Goal: Find specific page/section: Find specific page/section

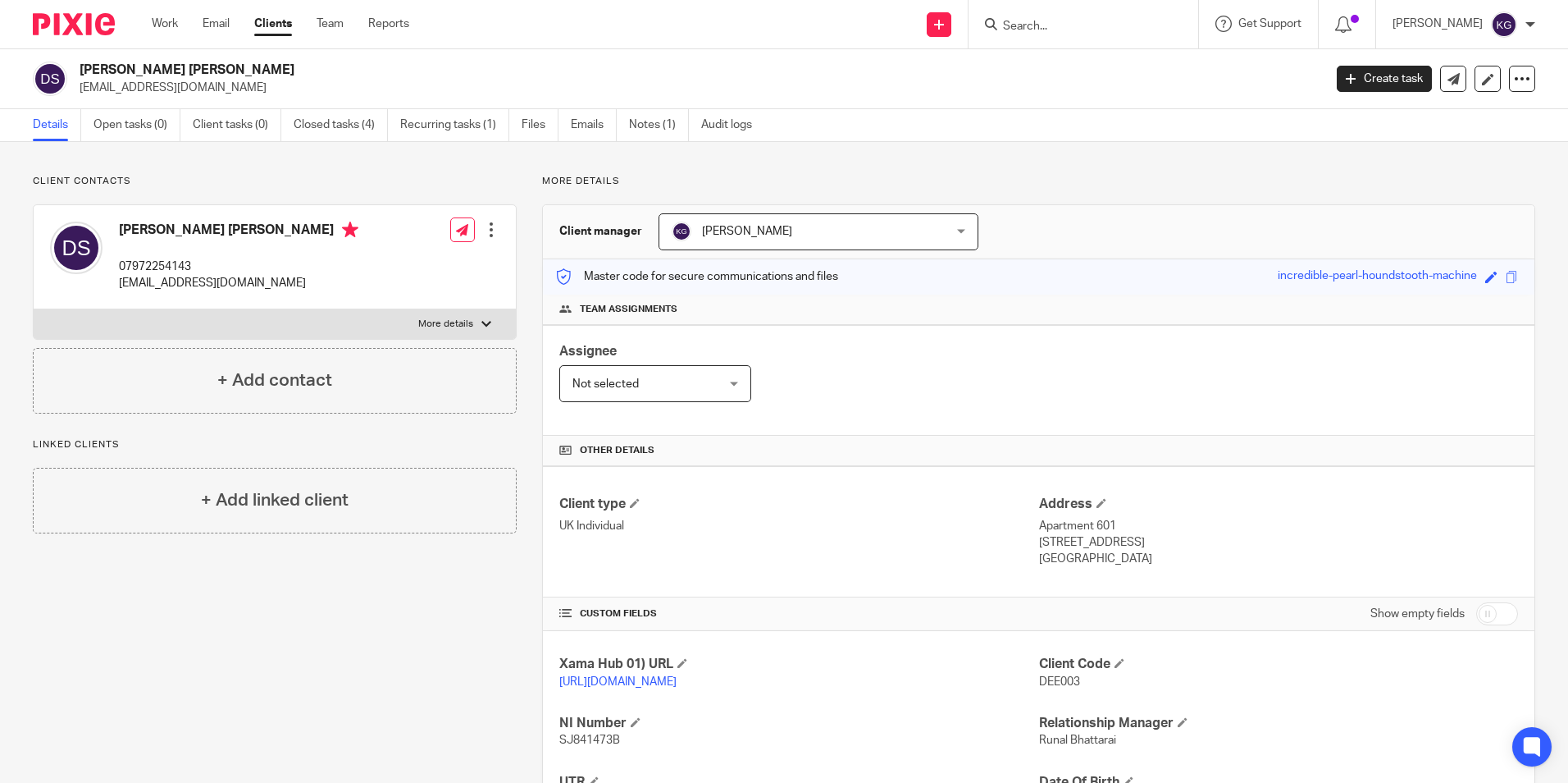
click at [1112, 34] on input "Search" at bounding box center [1074, 27] width 148 height 15
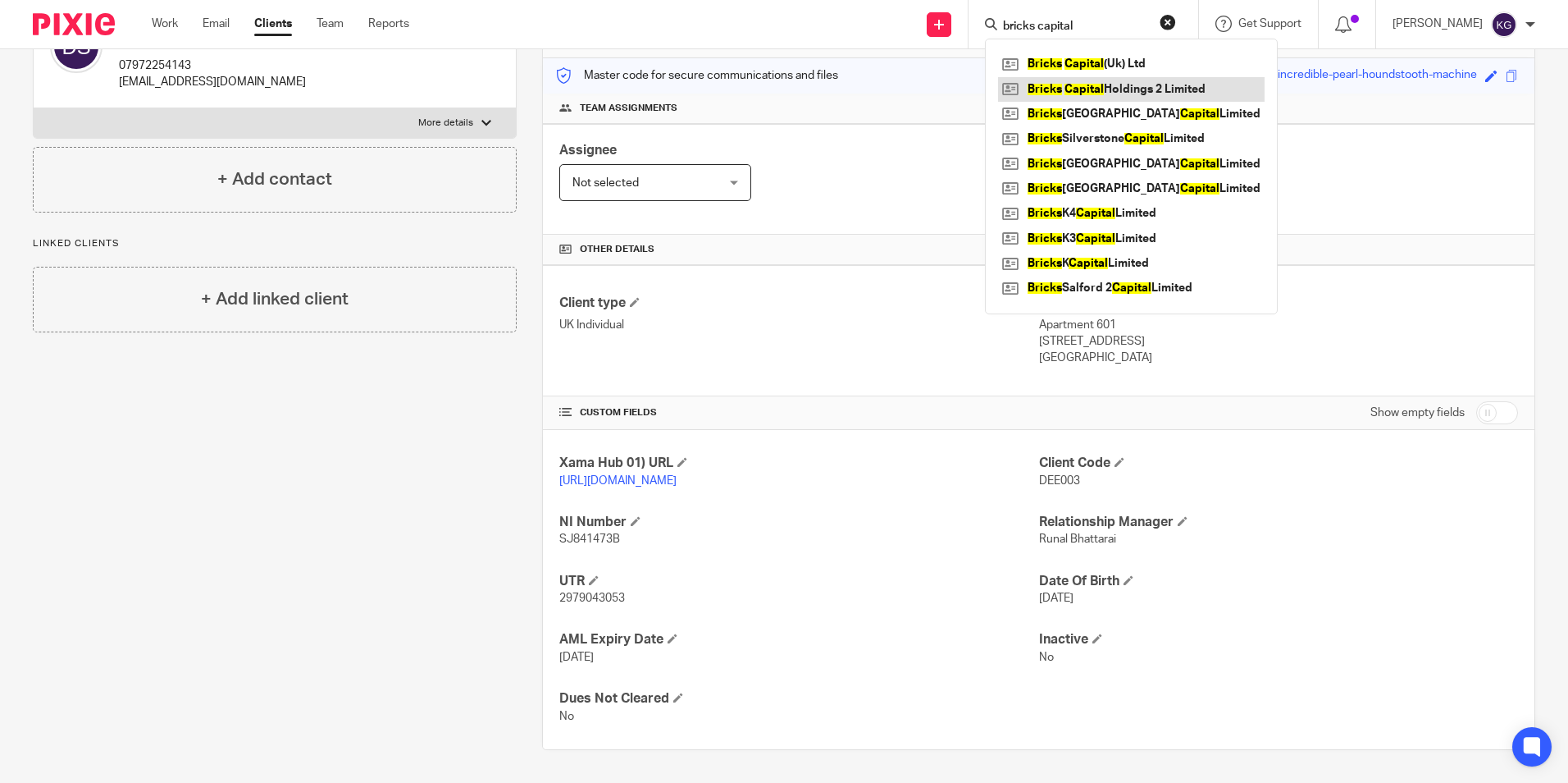
type input "bricks capital"
click at [1128, 94] on link at bounding box center [1131, 89] width 266 height 25
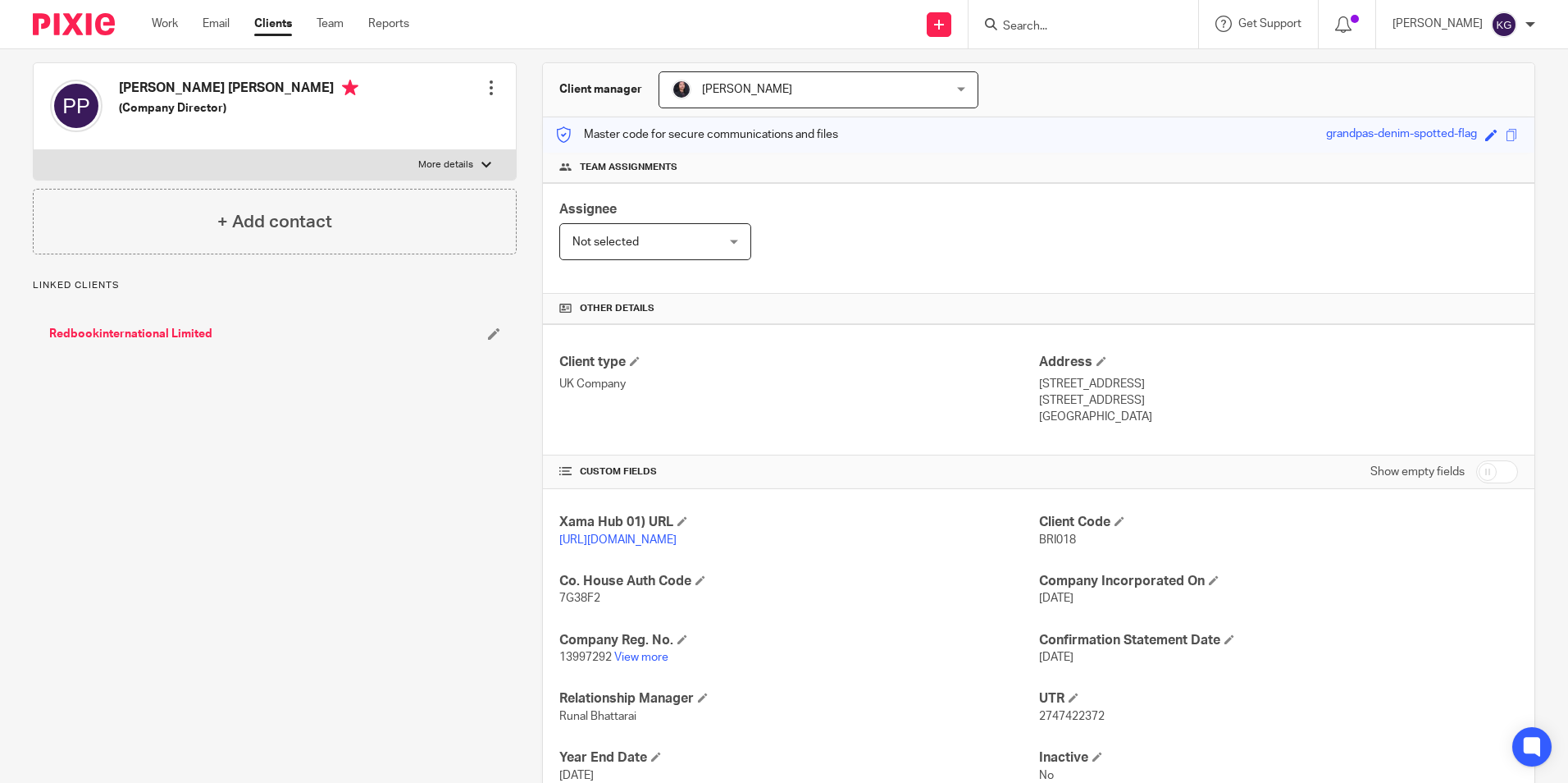
scroll to position [328, 0]
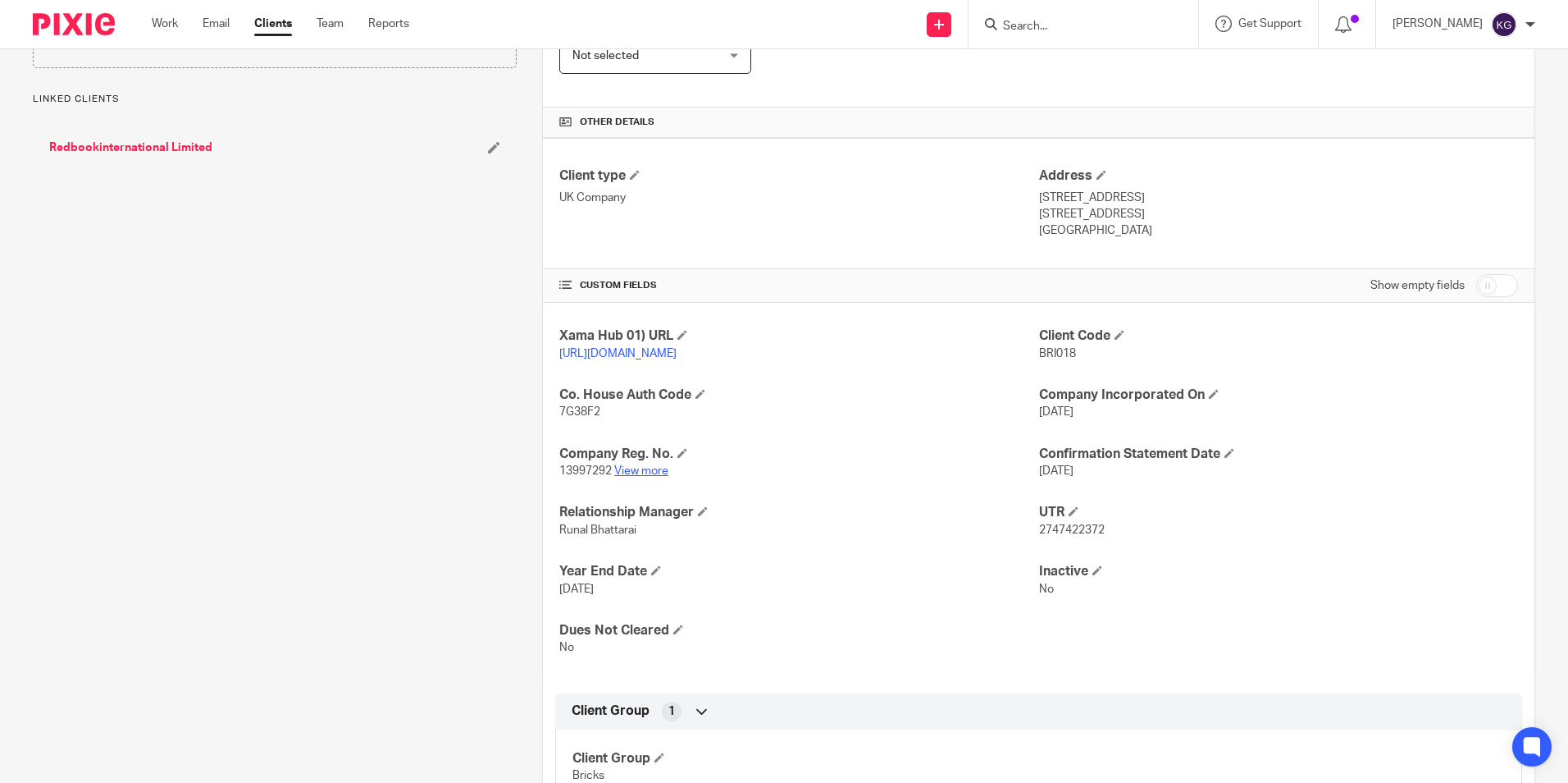
click at [635, 476] on link "View more" at bounding box center [640, 471] width 54 height 12
click at [1041, 28] on input "Search" at bounding box center [1074, 27] width 148 height 15
click at [1076, 21] on input "Search" at bounding box center [1074, 27] width 148 height 15
paste input "BC Hollis Croft Capital Limited"
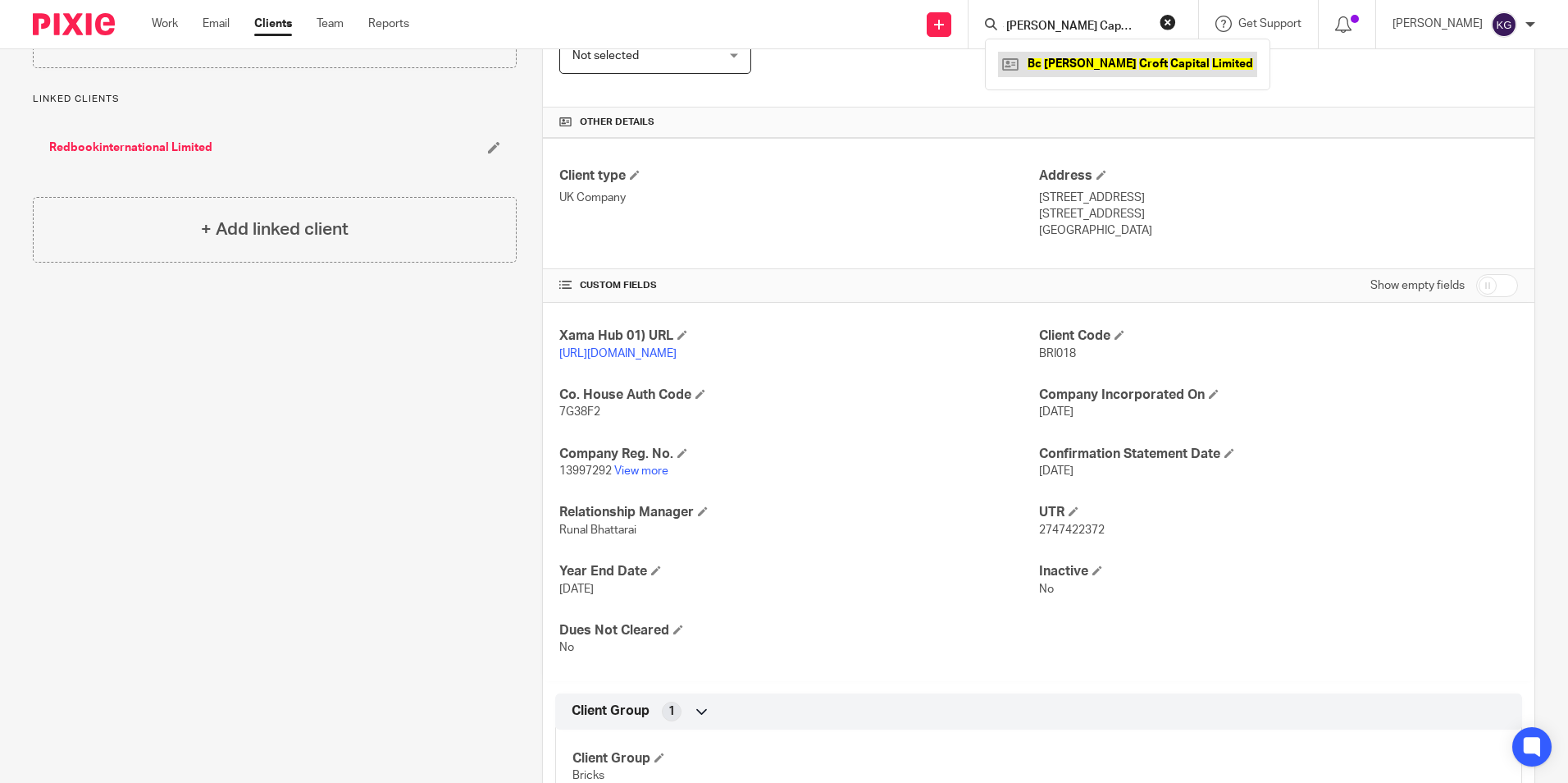
type input "BC Hollis Croft Capital Limited"
click at [1082, 68] on link at bounding box center [1128, 63] width 259 height 25
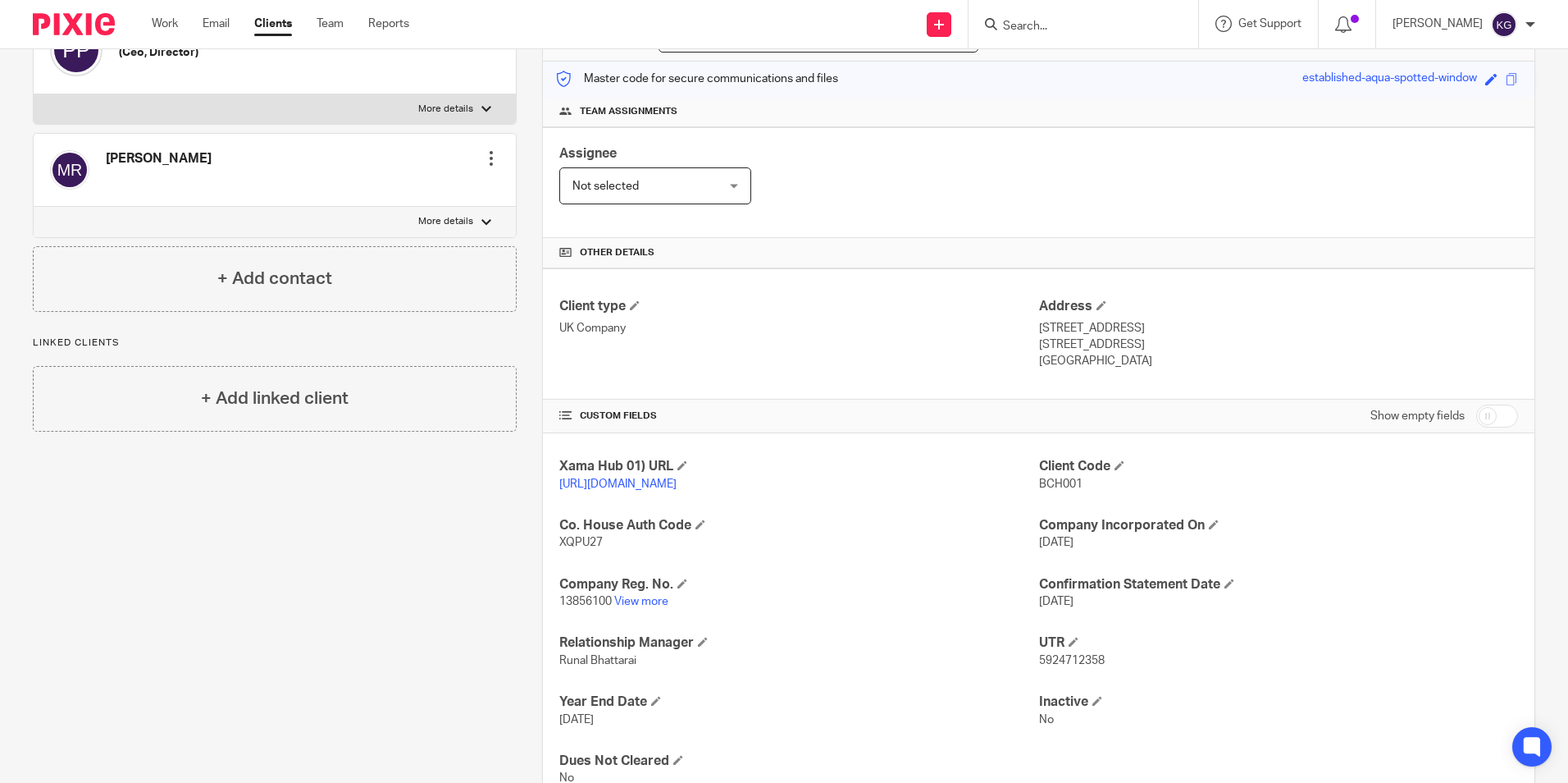
scroll to position [410, 0]
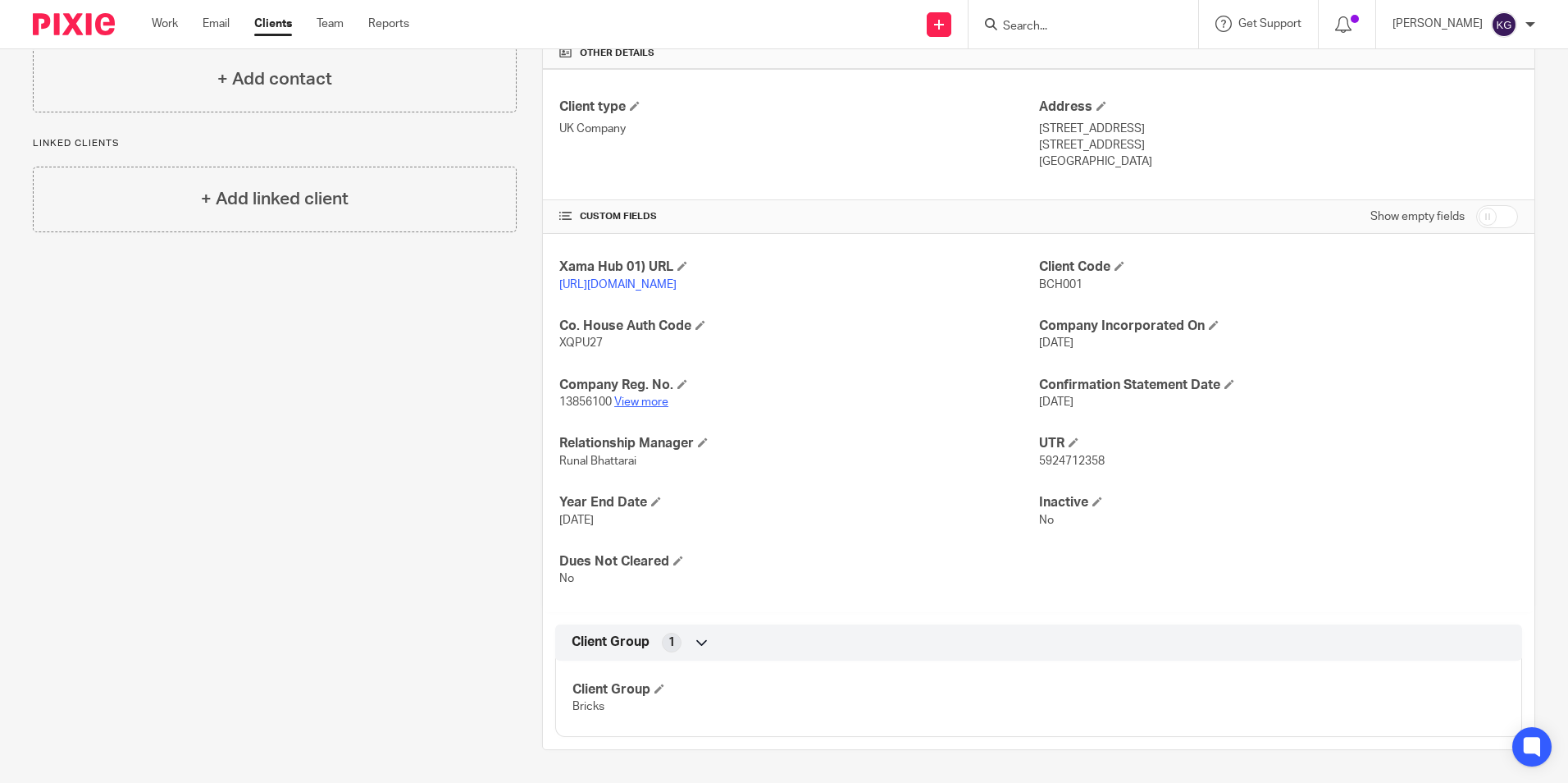
click at [654, 403] on link "View more" at bounding box center [640, 402] width 54 height 12
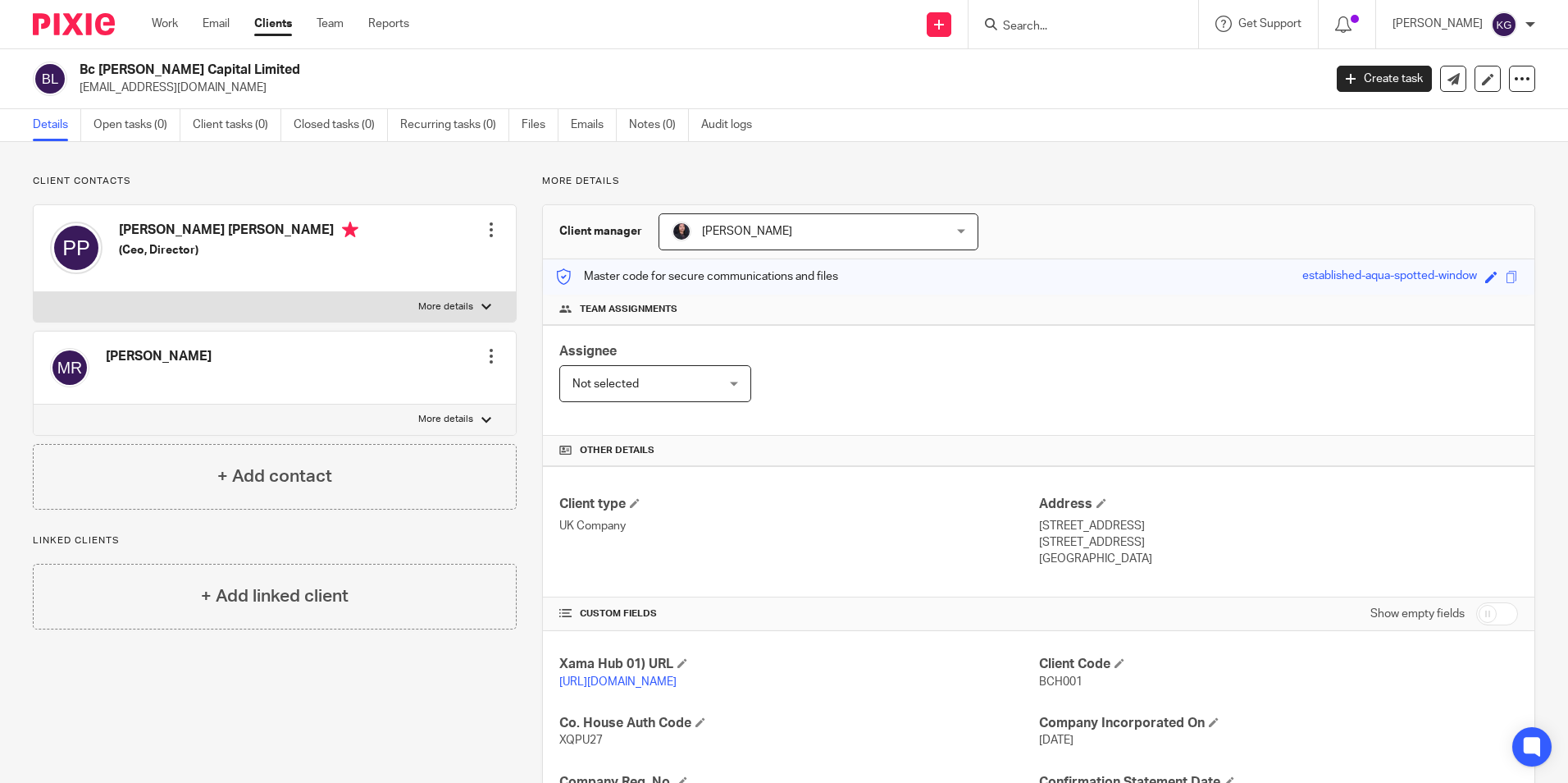
click at [1034, 23] on input "Search" at bounding box center [1074, 27] width 148 height 15
paste input "BC Hollis Croft DevCo Limited"
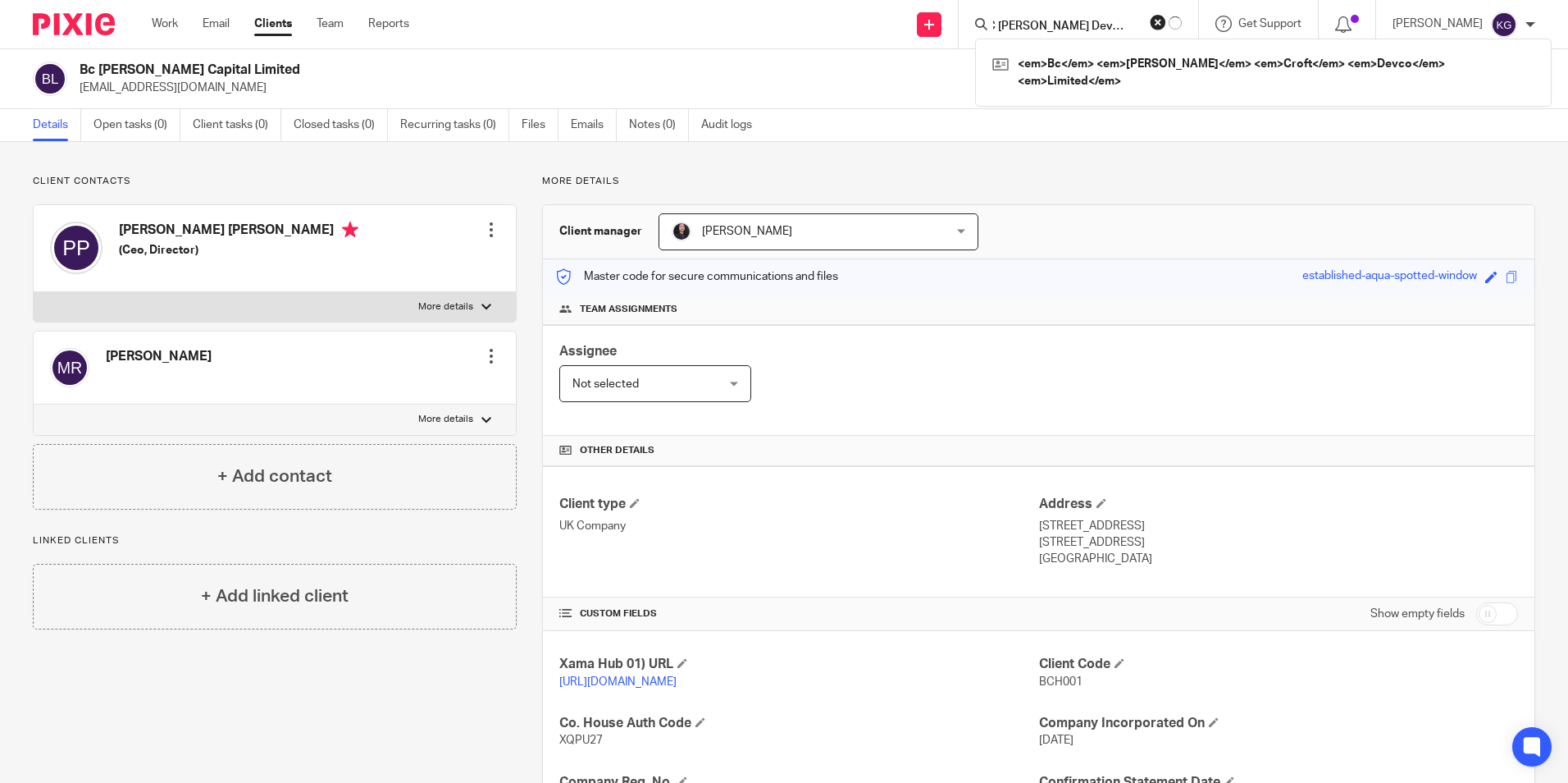
type input "BC Hollis Croft DevCo Limited"
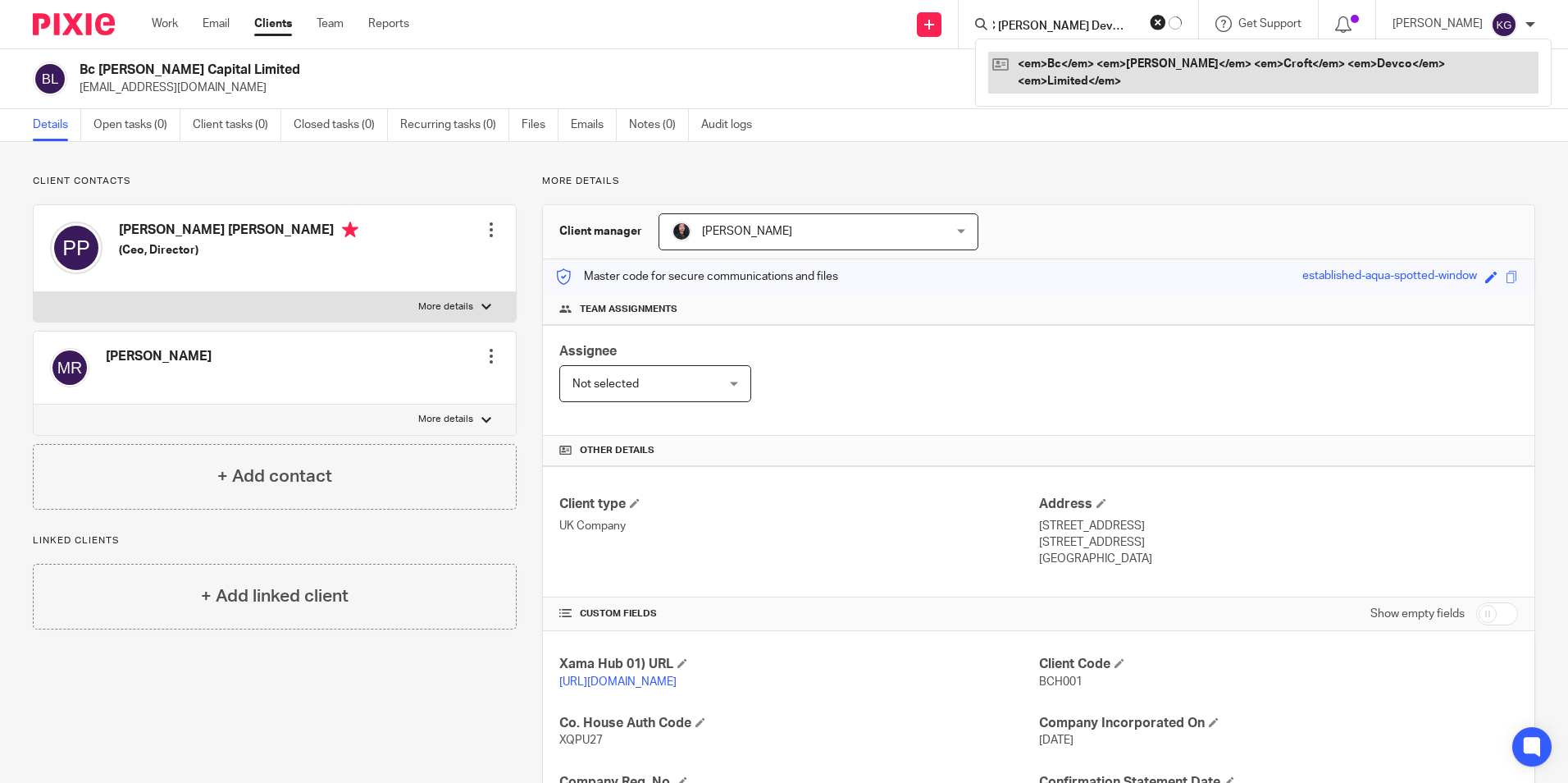
drag, startPoint x: 1056, startPoint y: 58, endPoint x: 1060, endPoint y: 67, distance: 9.8
click at [1060, 67] on link at bounding box center [1263, 73] width 550 height 42
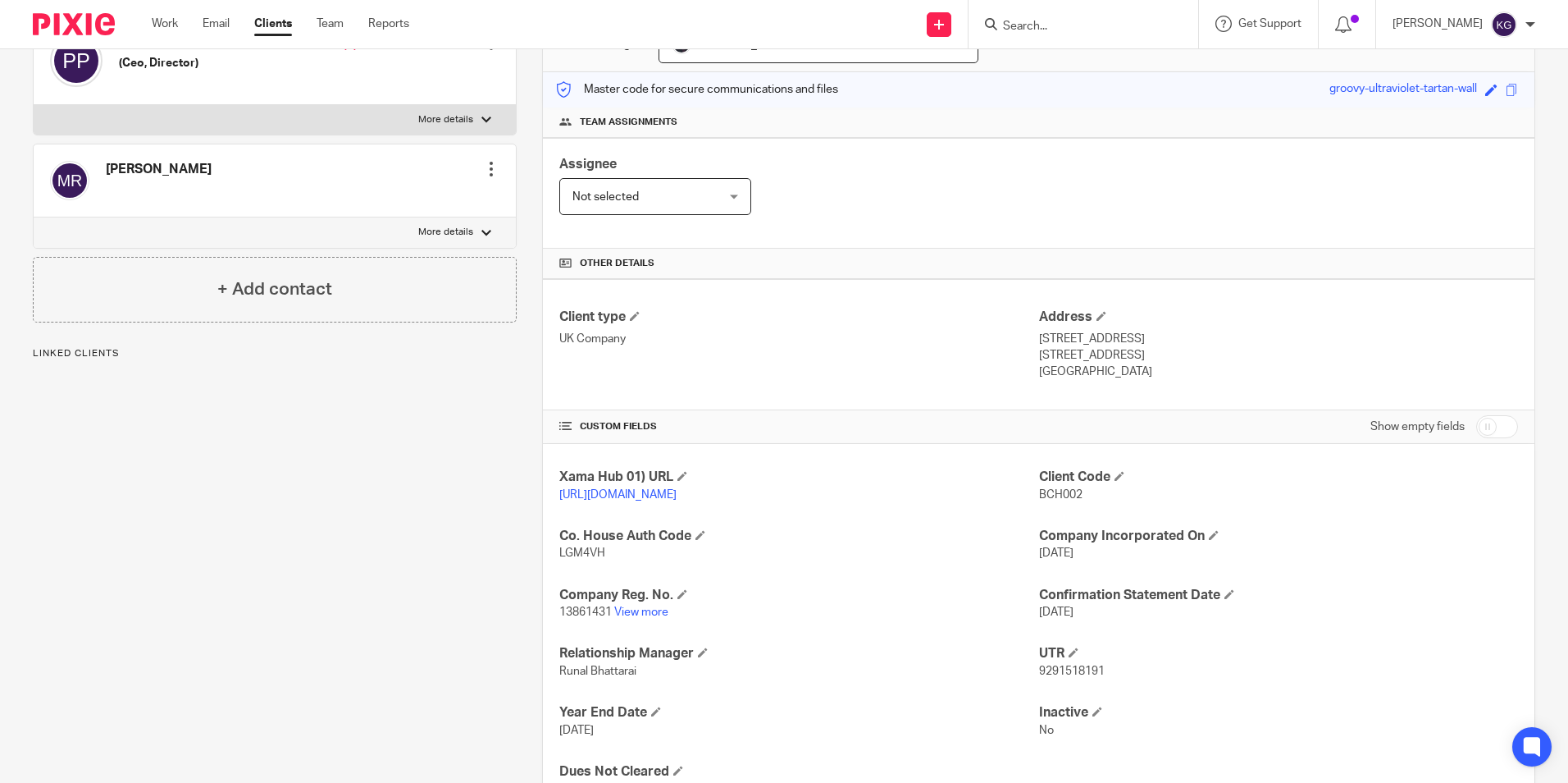
scroll to position [328, 0]
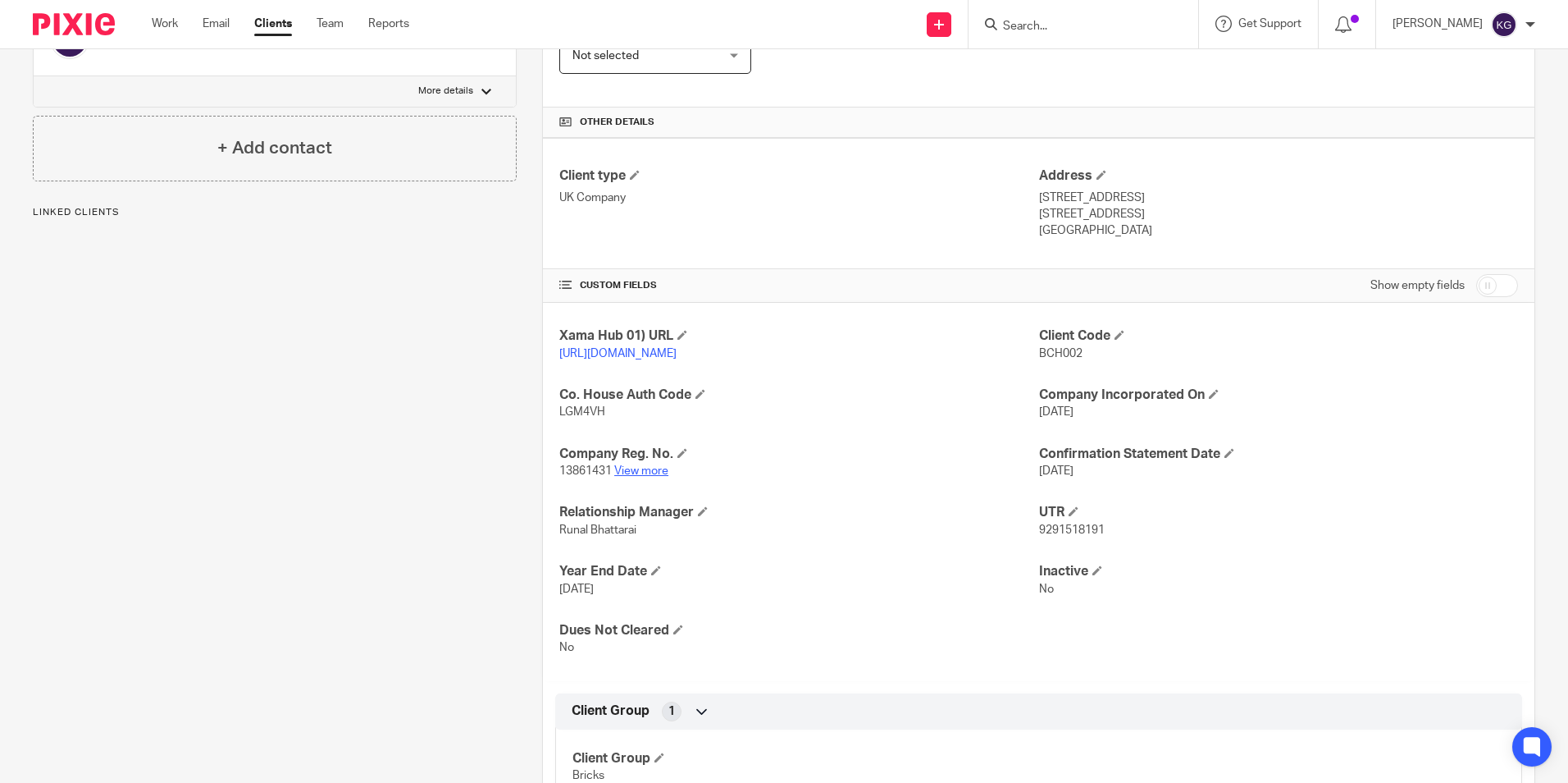
click at [639, 476] on link "View more" at bounding box center [640, 471] width 54 height 12
